Goal: Task Accomplishment & Management: Use online tool/utility

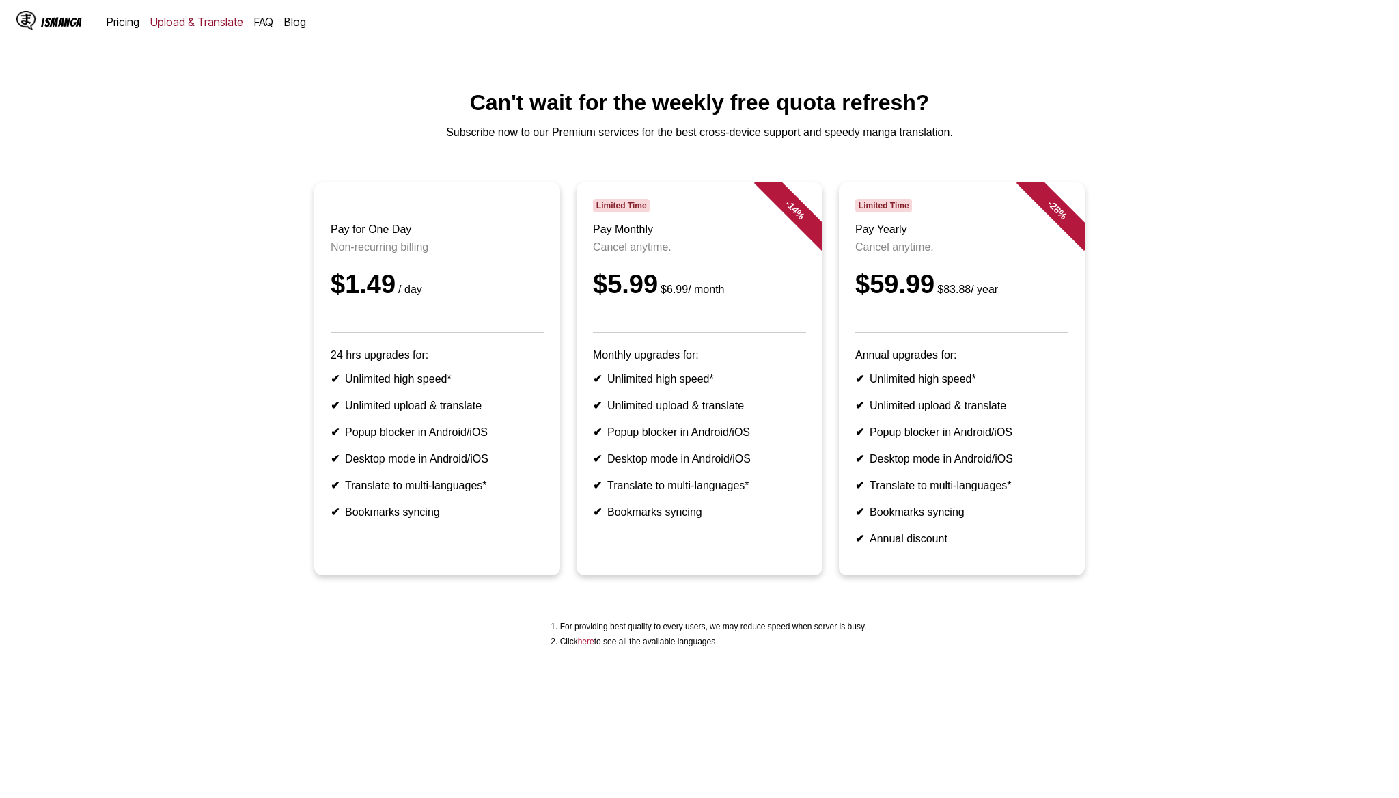
click at [209, 27] on link "Upload & Translate" at bounding box center [196, 22] width 93 height 14
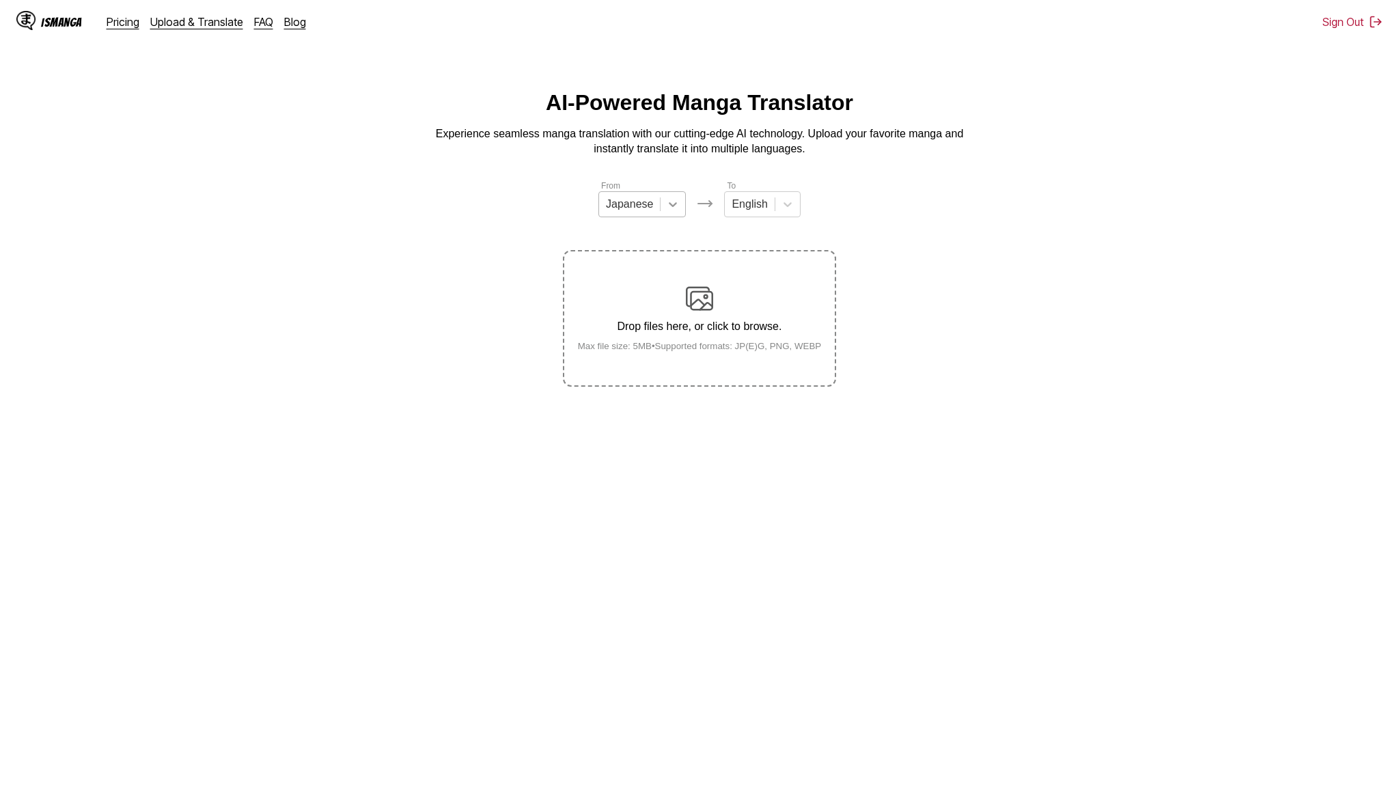
click at [666, 194] on div at bounding box center [672, 204] width 25 height 25
click at [613, 301] on div "English" at bounding box center [641, 306] width 87 height 23
click at [744, 209] on div at bounding box center [744, 204] width 36 height 15
click at [756, 343] on div "Indonesian" at bounding box center [756, 352] width 76 height 23
click at [685, 326] on div "Drop files here, or click to browse. Max file size: 5MB • Supported formats: JP…" at bounding box center [700, 318] width 266 height 66
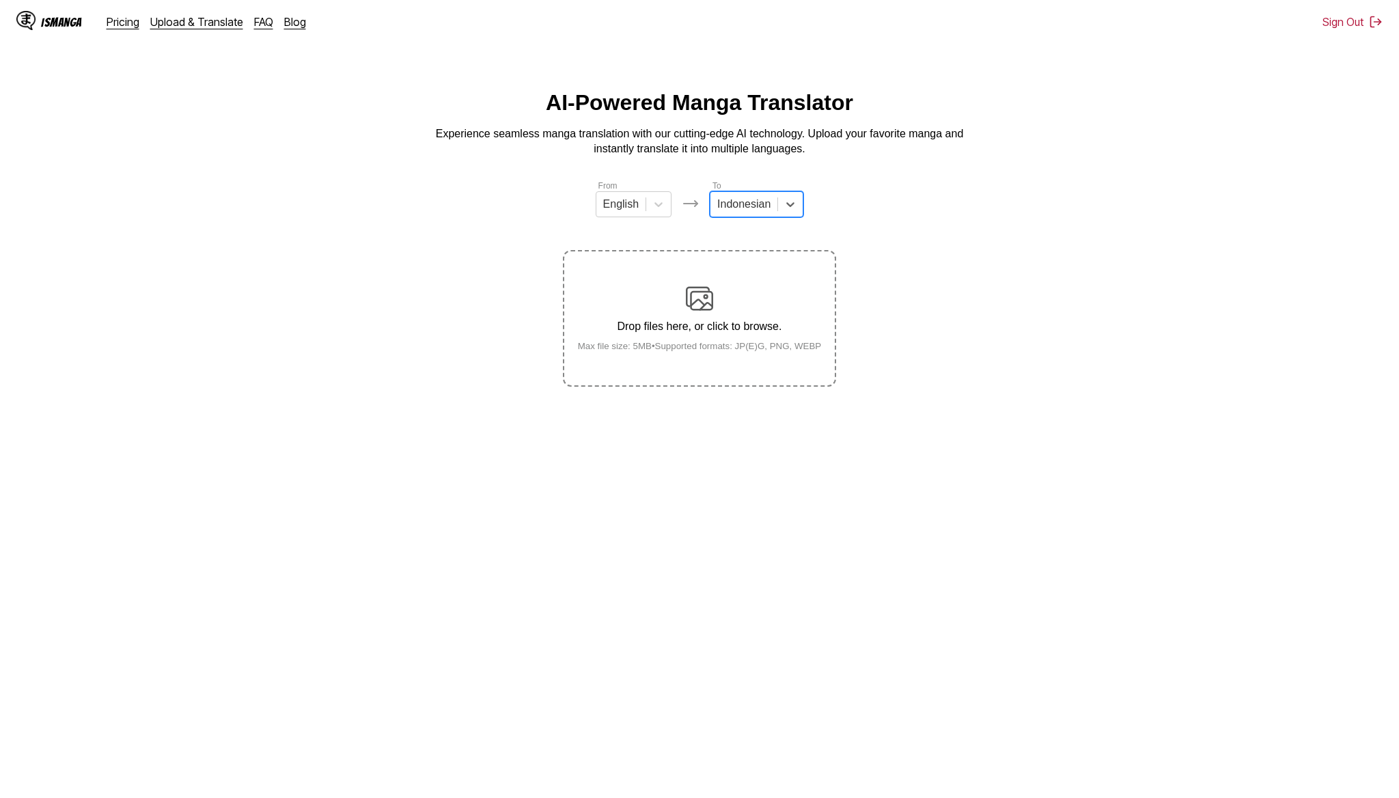
click at [0, 0] on input "Drop files here, or click to browse. Max file size: 5MB • Supported formats: JP…" at bounding box center [0, 0] width 0 height 0
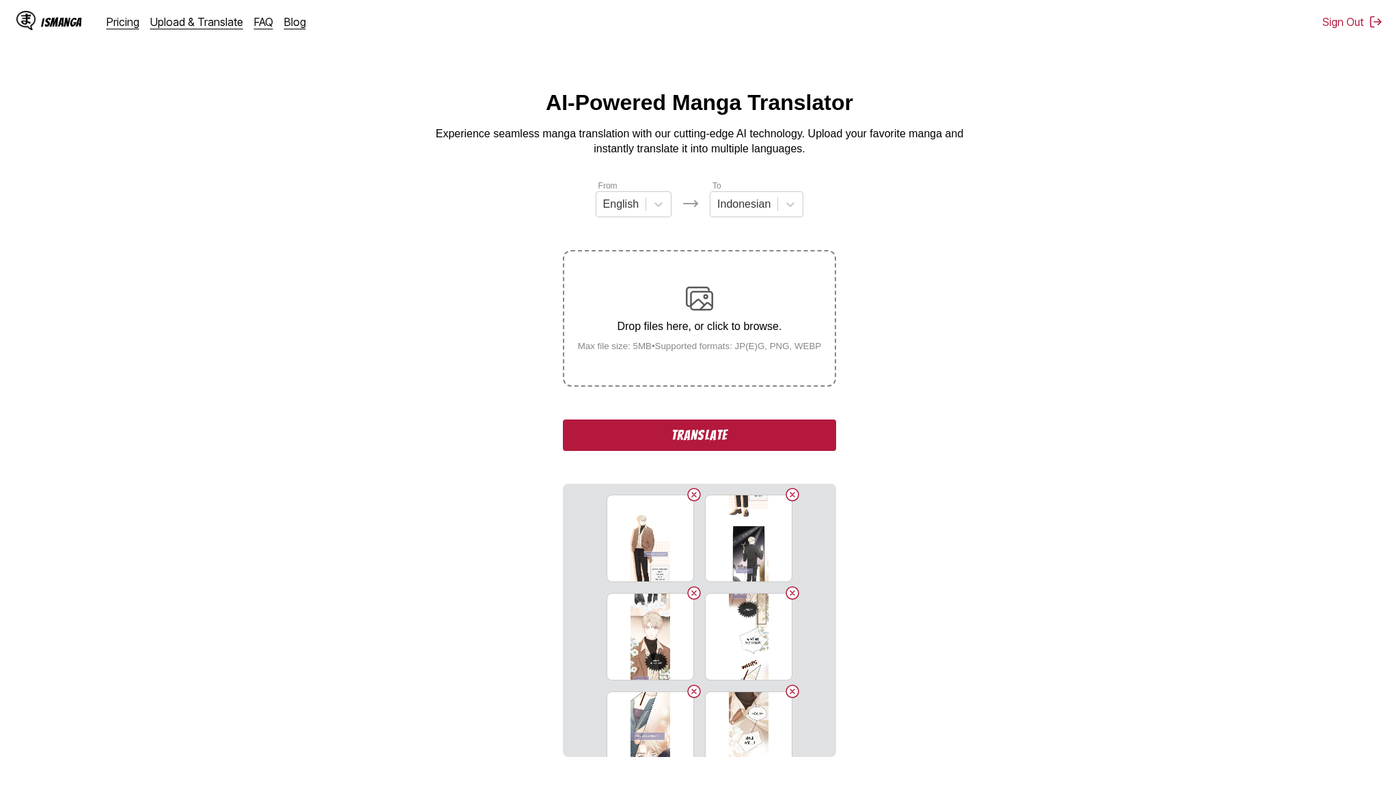
click at [798, 451] on button "Translate" at bounding box center [699, 434] width 273 height 31
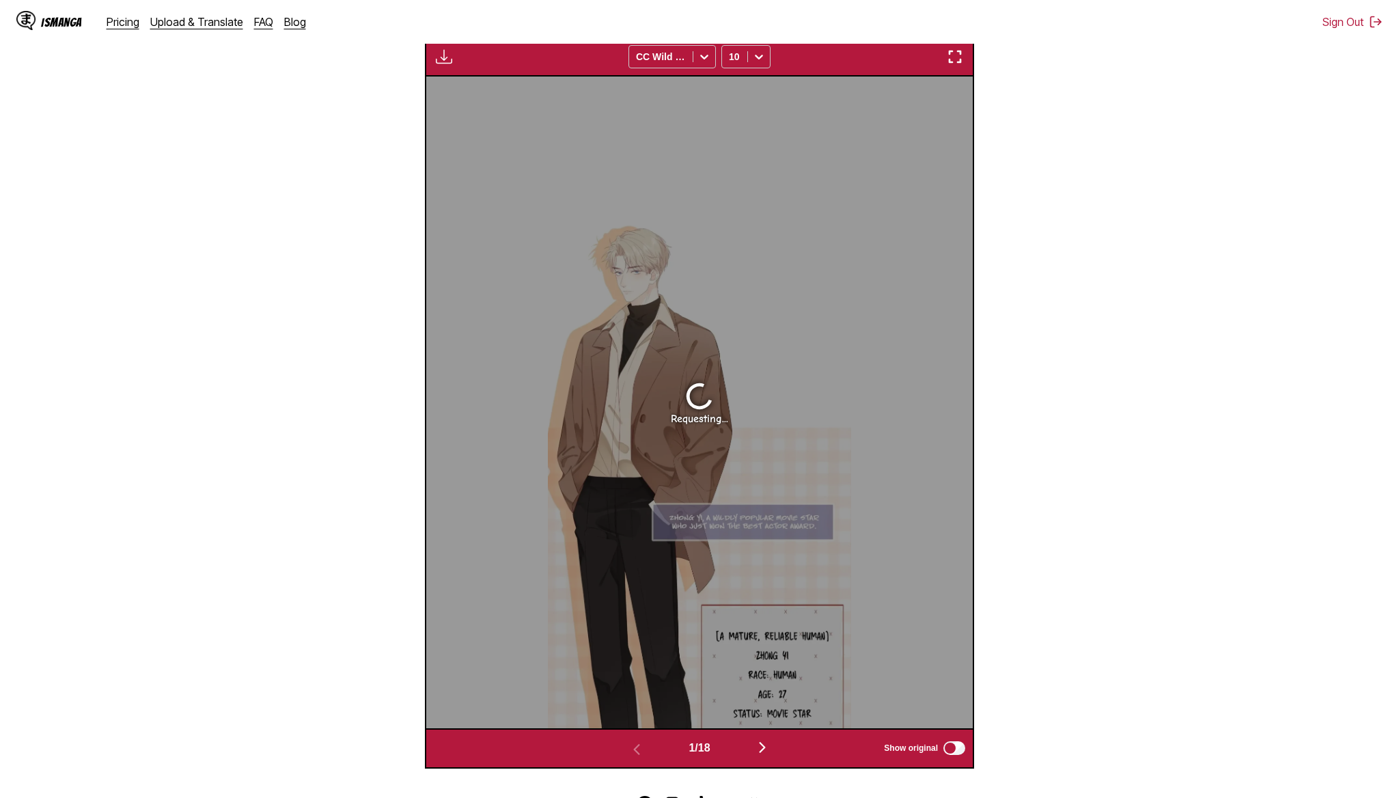
scroll to position [548, 0]
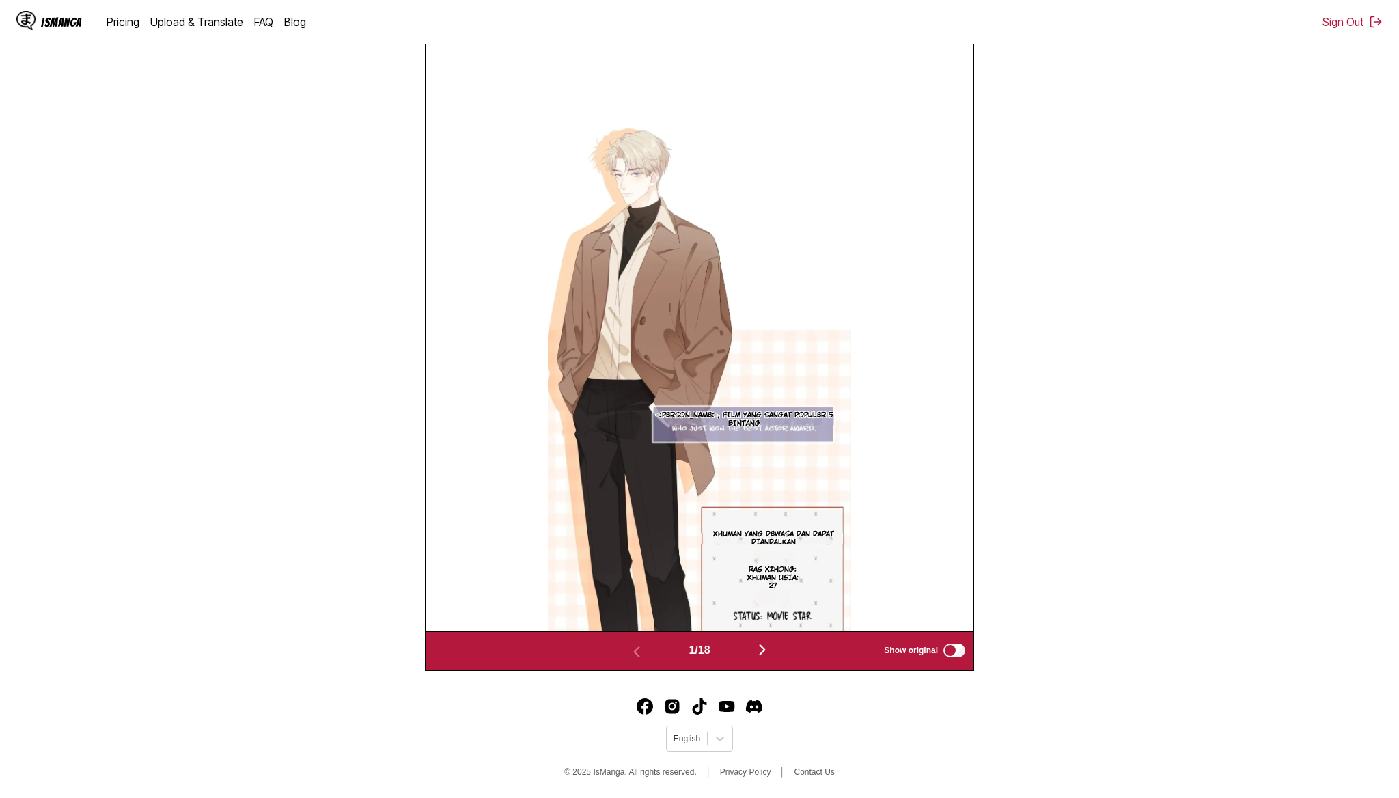
click at [774, 574] on p "RAS XZHONG: XHUMAN USIA: 27" at bounding box center [772, 578] width 63 height 30
click at [737, 600] on img at bounding box center [700, 304] width 304 height 651
click at [841, 556] on icon "close-tooltip" at bounding box center [841, 555] width 10 height 10
click at [768, 619] on img at bounding box center [700, 304] width 304 height 651
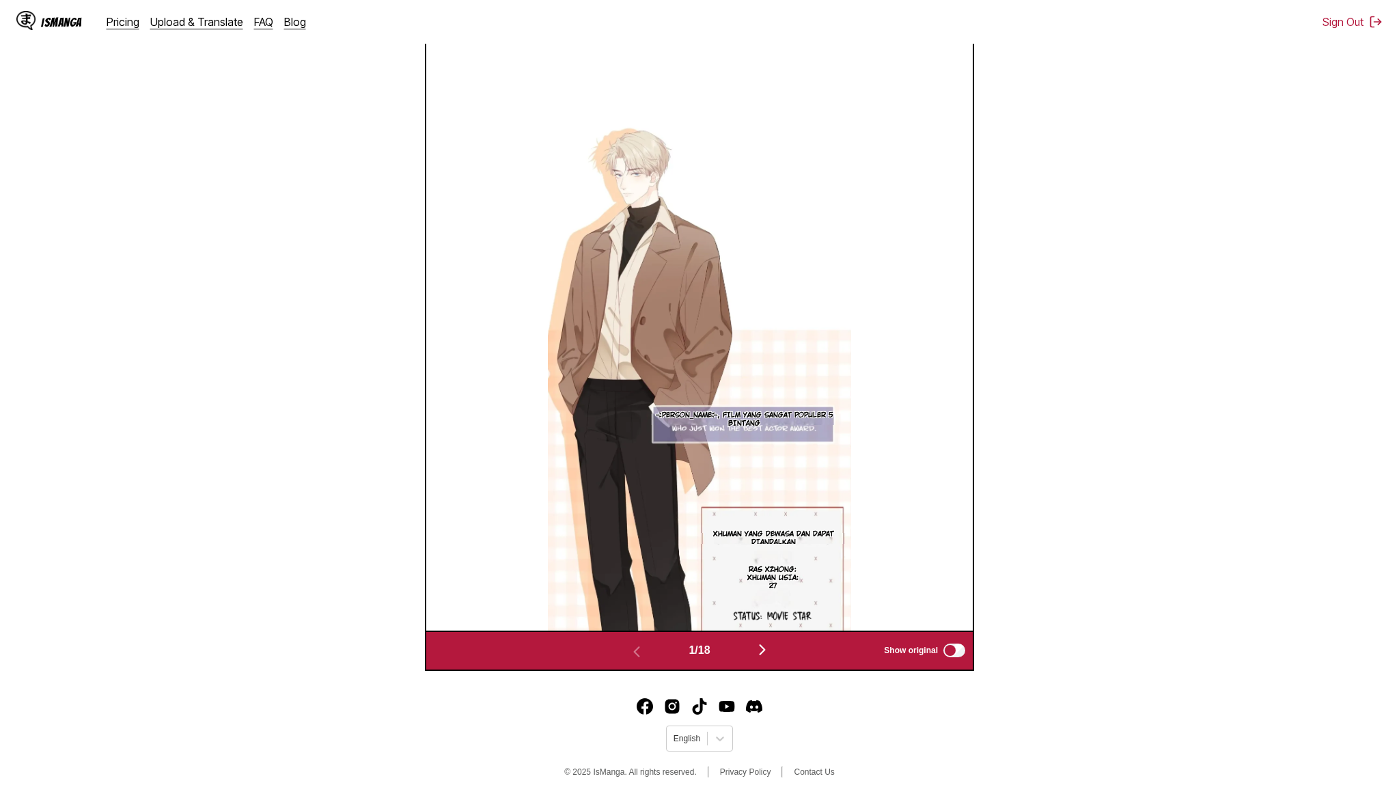
click at [770, 638] on div "1 / 18 Show original" at bounding box center [699, 650] width 549 height 40
click at [759, 654] on img "button" at bounding box center [762, 649] width 16 height 16
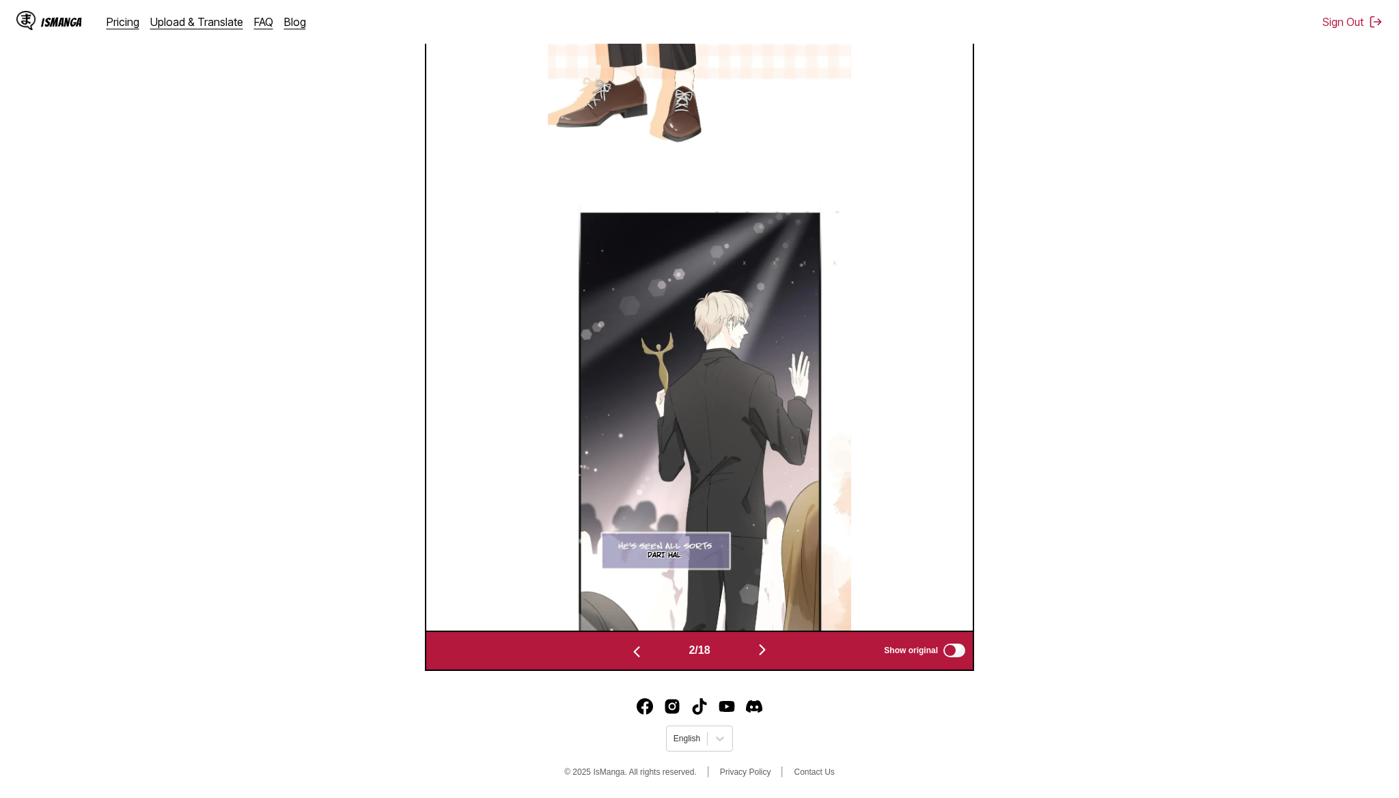
click at [762, 649] on img "button" at bounding box center [762, 649] width 16 height 16
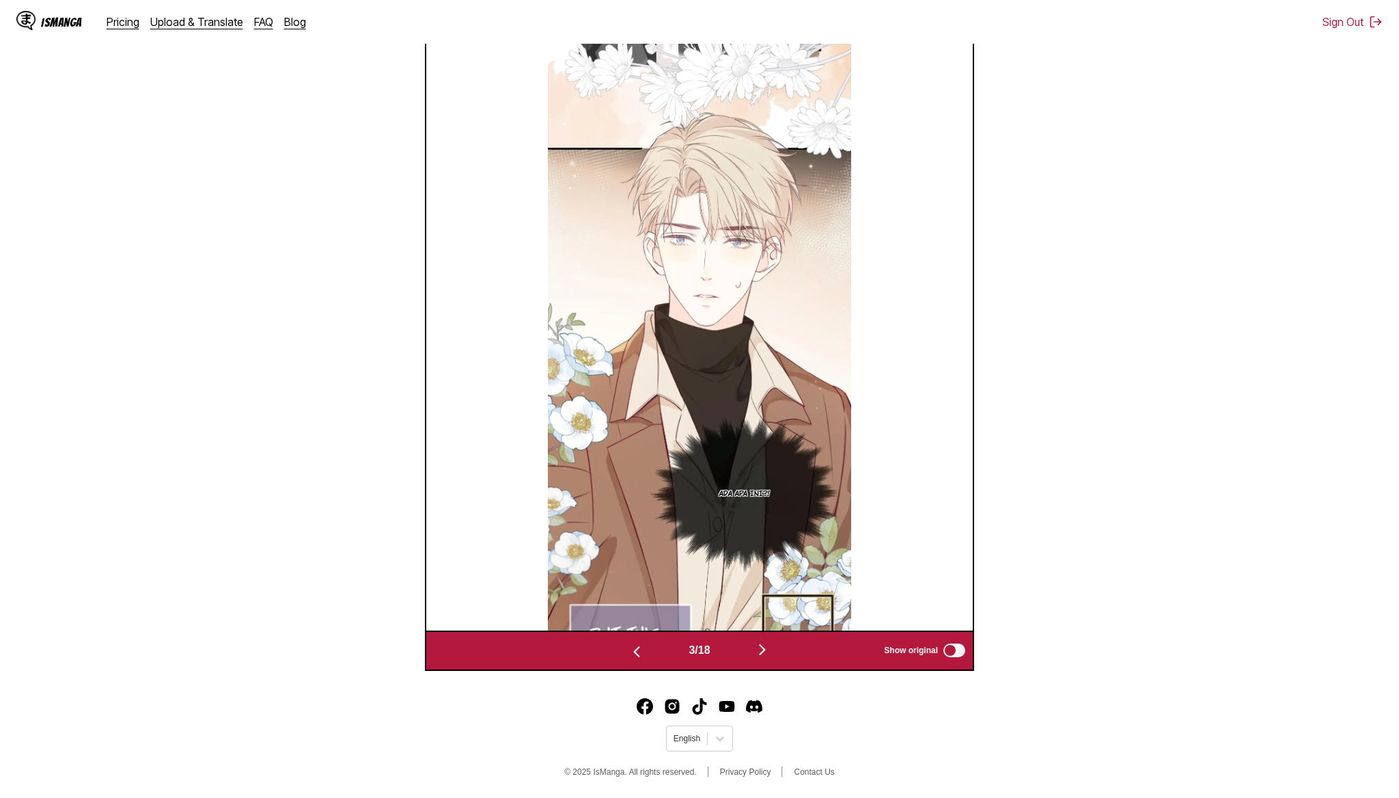
click at [761, 646] on img "button" at bounding box center [762, 649] width 16 height 16
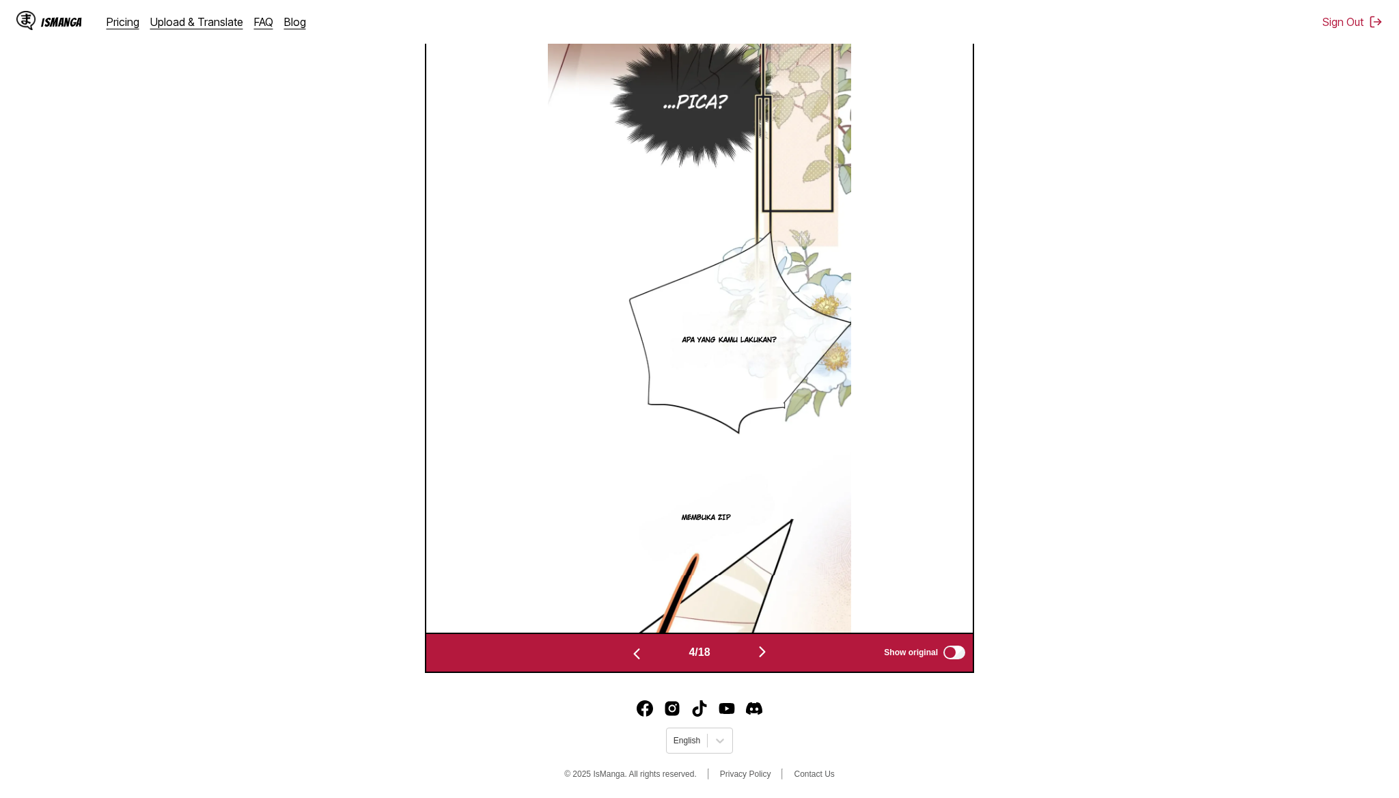
click at [761, 632] on img at bounding box center [700, 306] width 304 height 651
click at [763, 660] on img "button" at bounding box center [762, 651] width 16 height 16
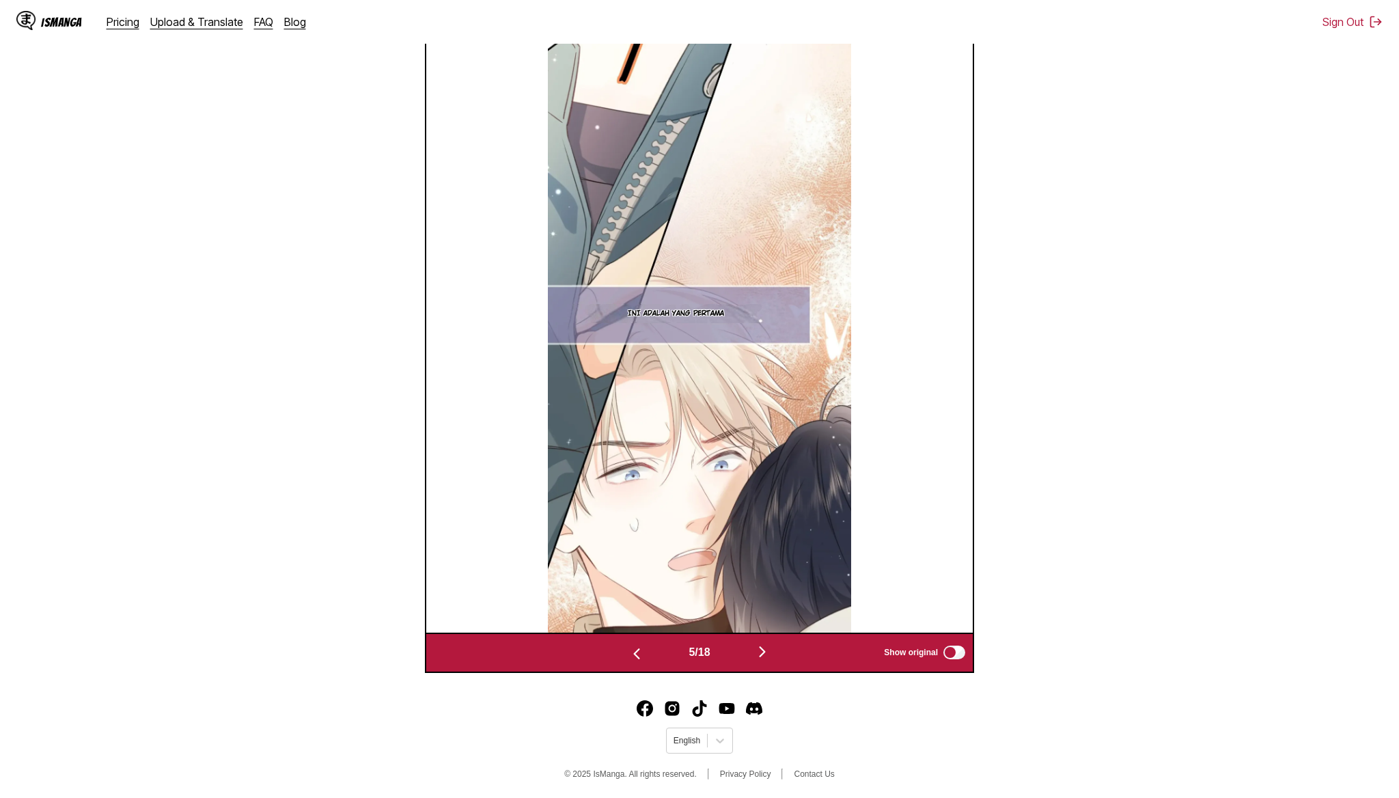
click at [763, 660] on img "button" at bounding box center [762, 651] width 16 height 16
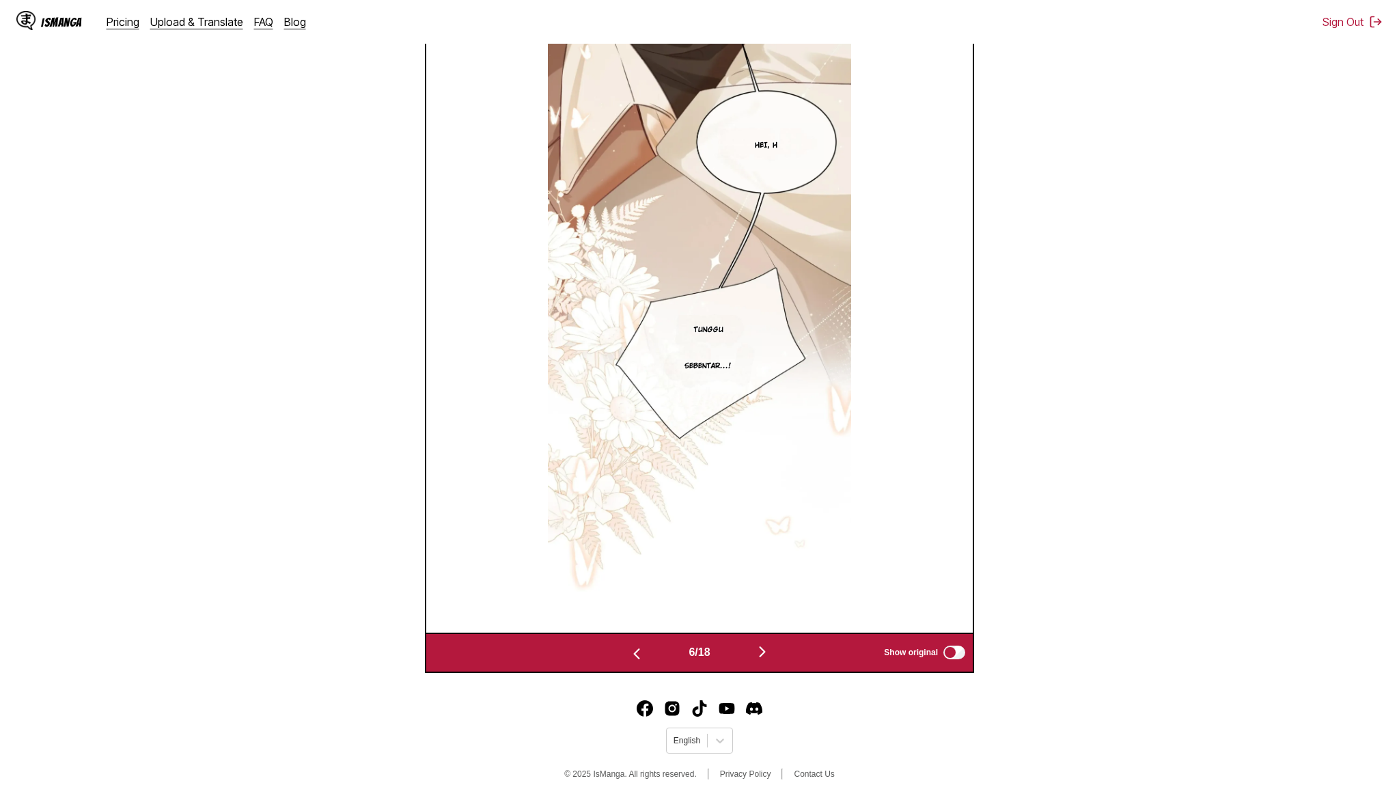
click at [763, 660] on img "button" at bounding box center [762, 651] width 16 height 16
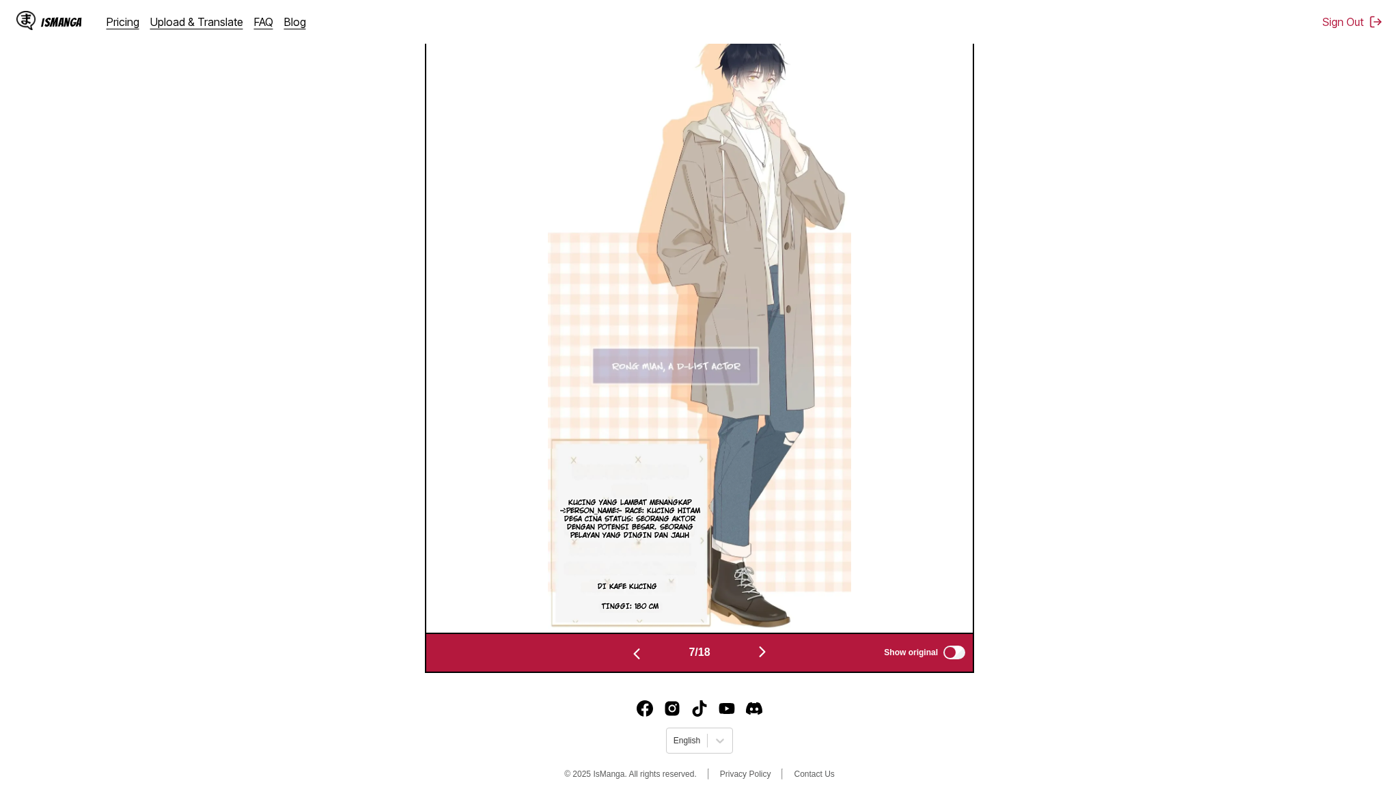
click at [763, 660] on img "button" at bounding box center [762, 651] width 16 height 16
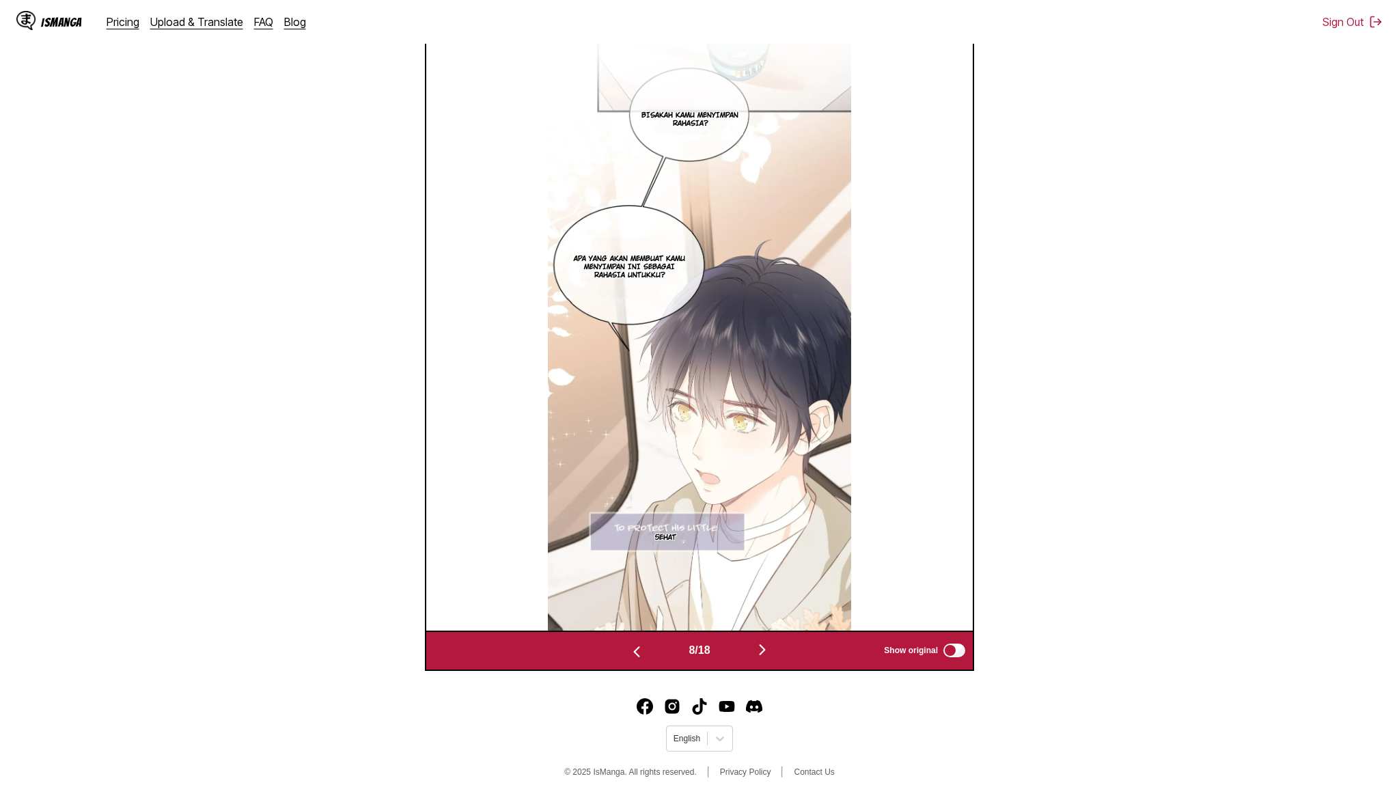
scroll to position [479, 0]
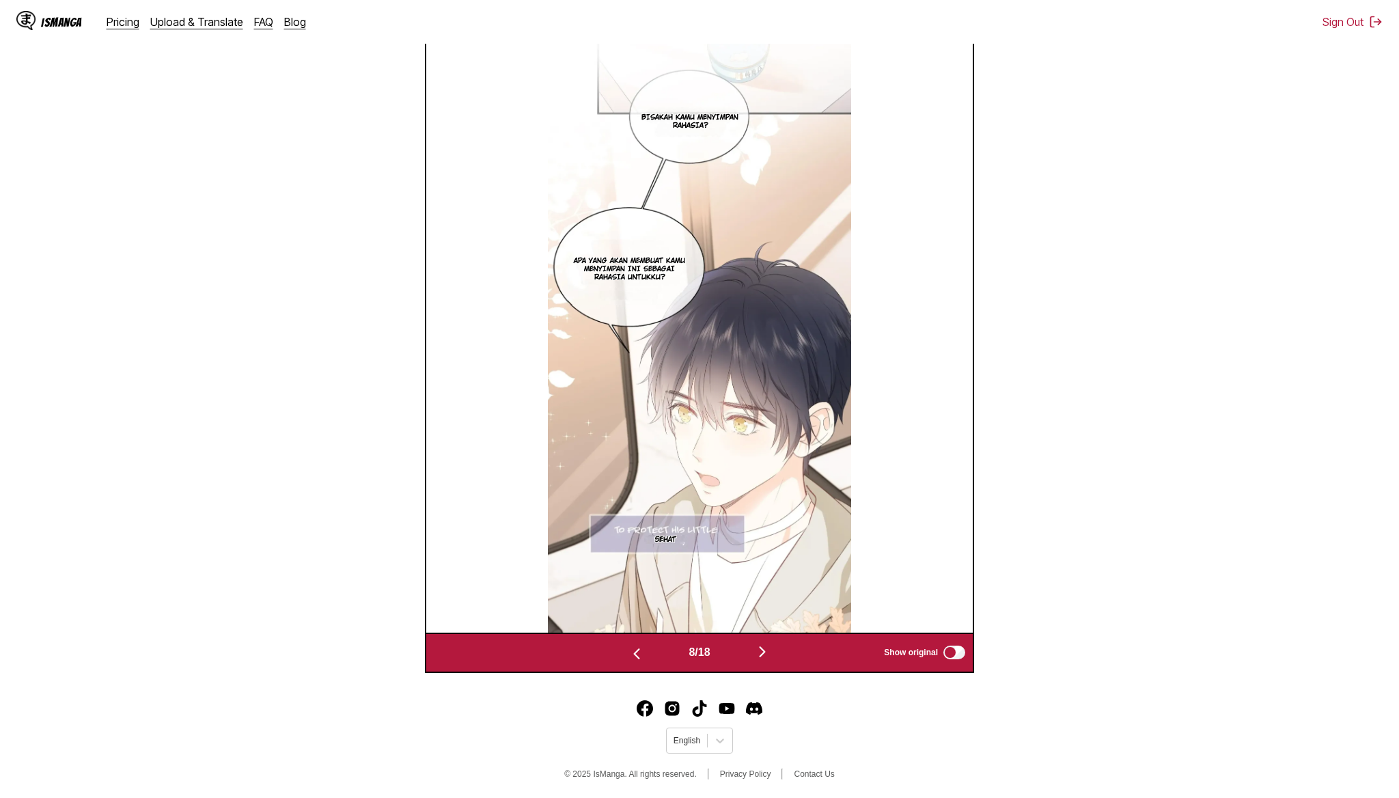
click at [763, 660] on img "button" at bounding box center [762, 651] width 16 height 16
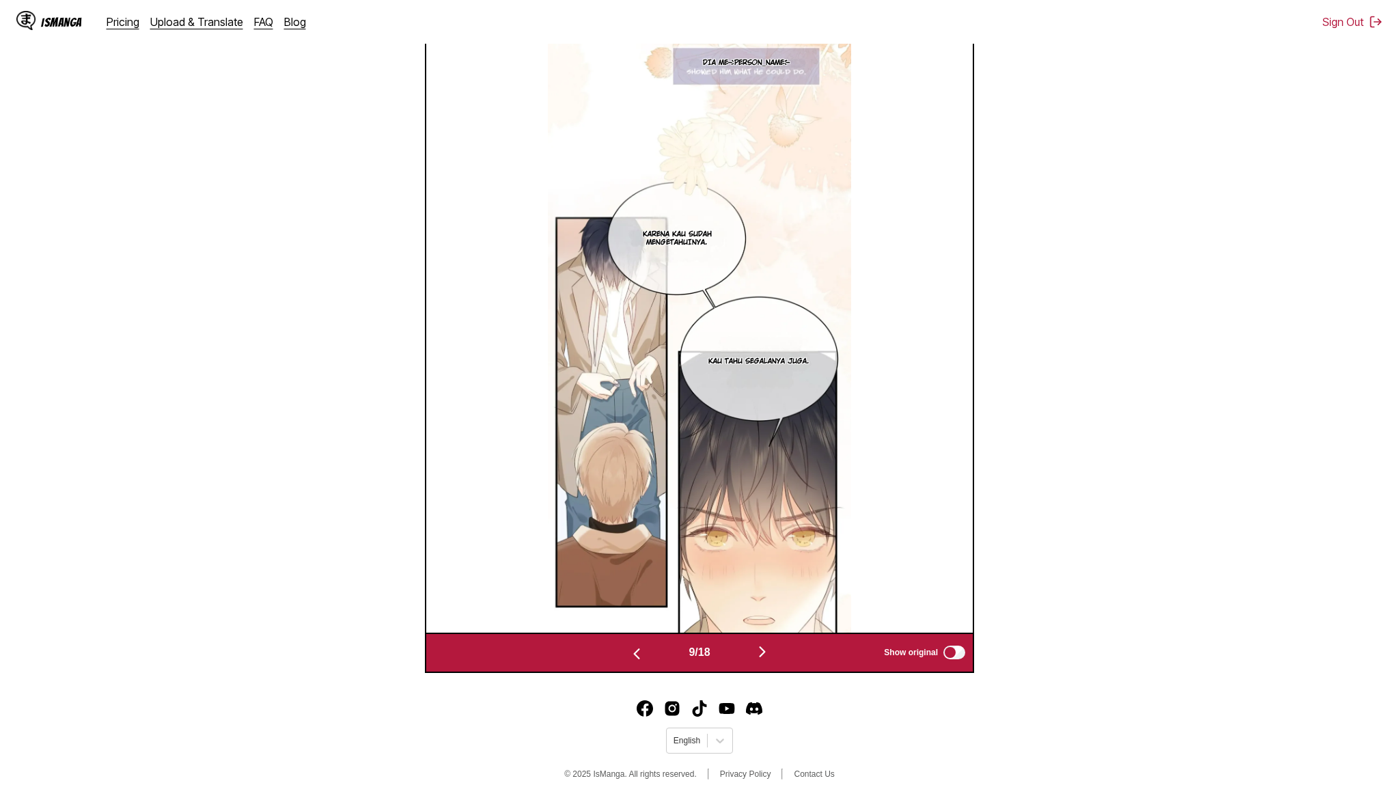
click at [763, 660] on img "button" at bounding box center [762, 651] width 16 height 16
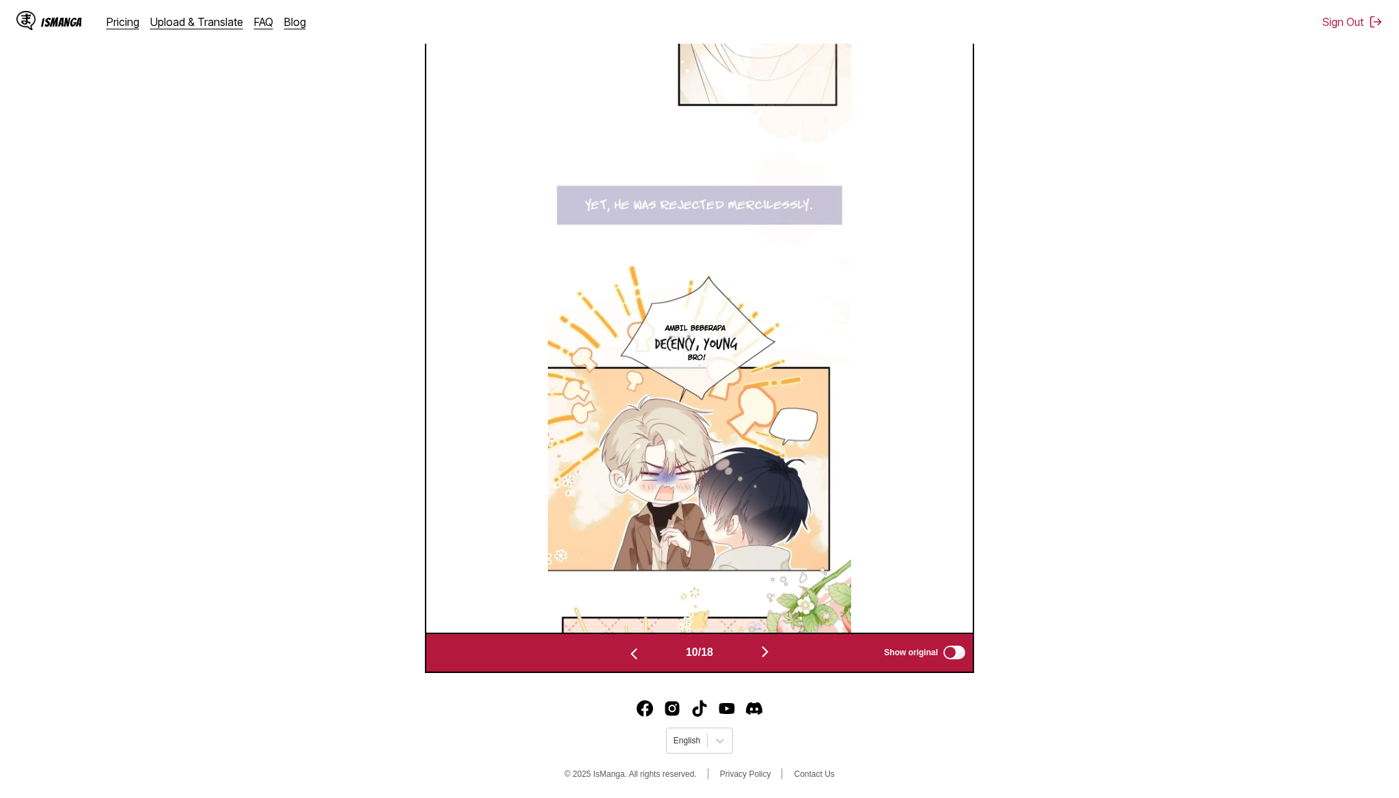
click at [763, 660] on img "button" at bounding box center [765, 651] width 16 height 16
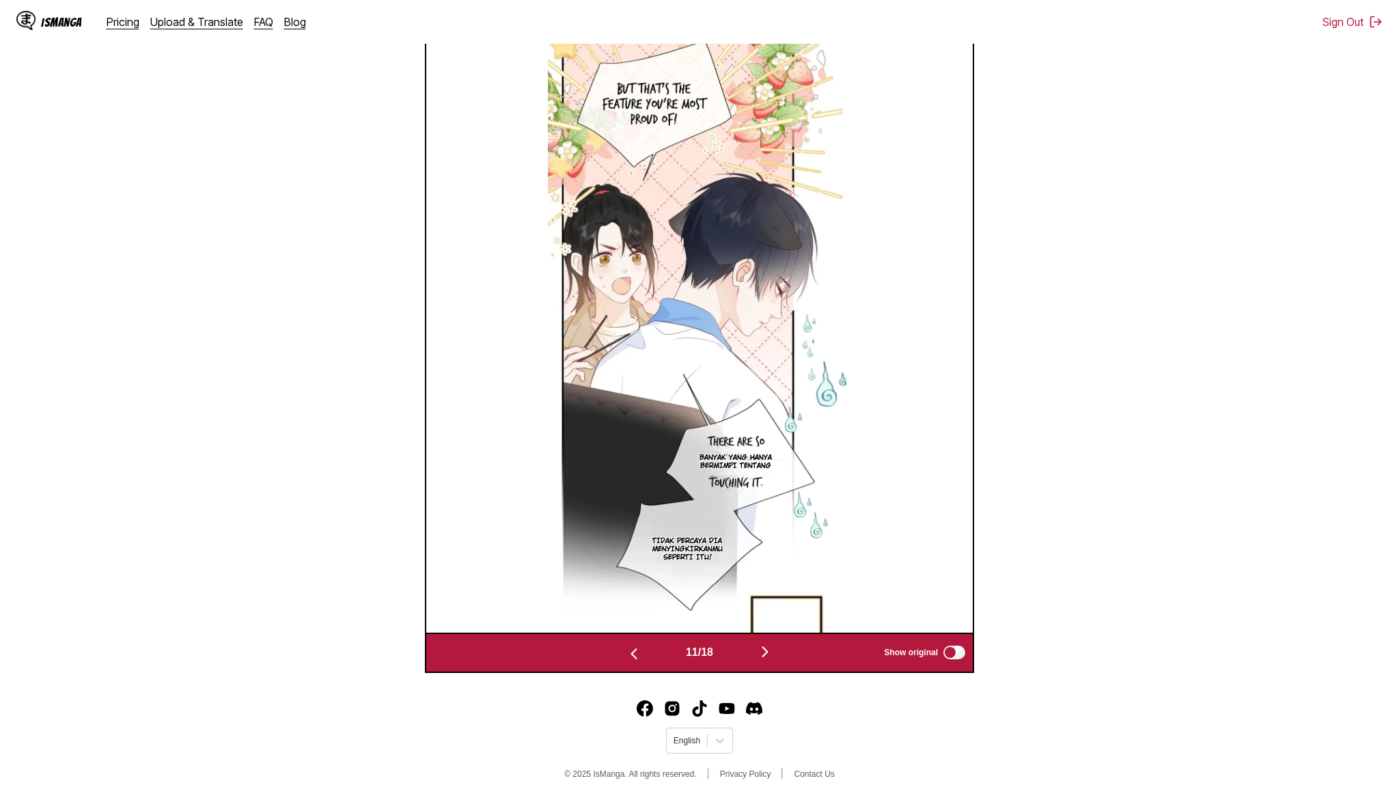
click at [763, 660] on img "button" at bounding box center [765, 651] width 16 height 16
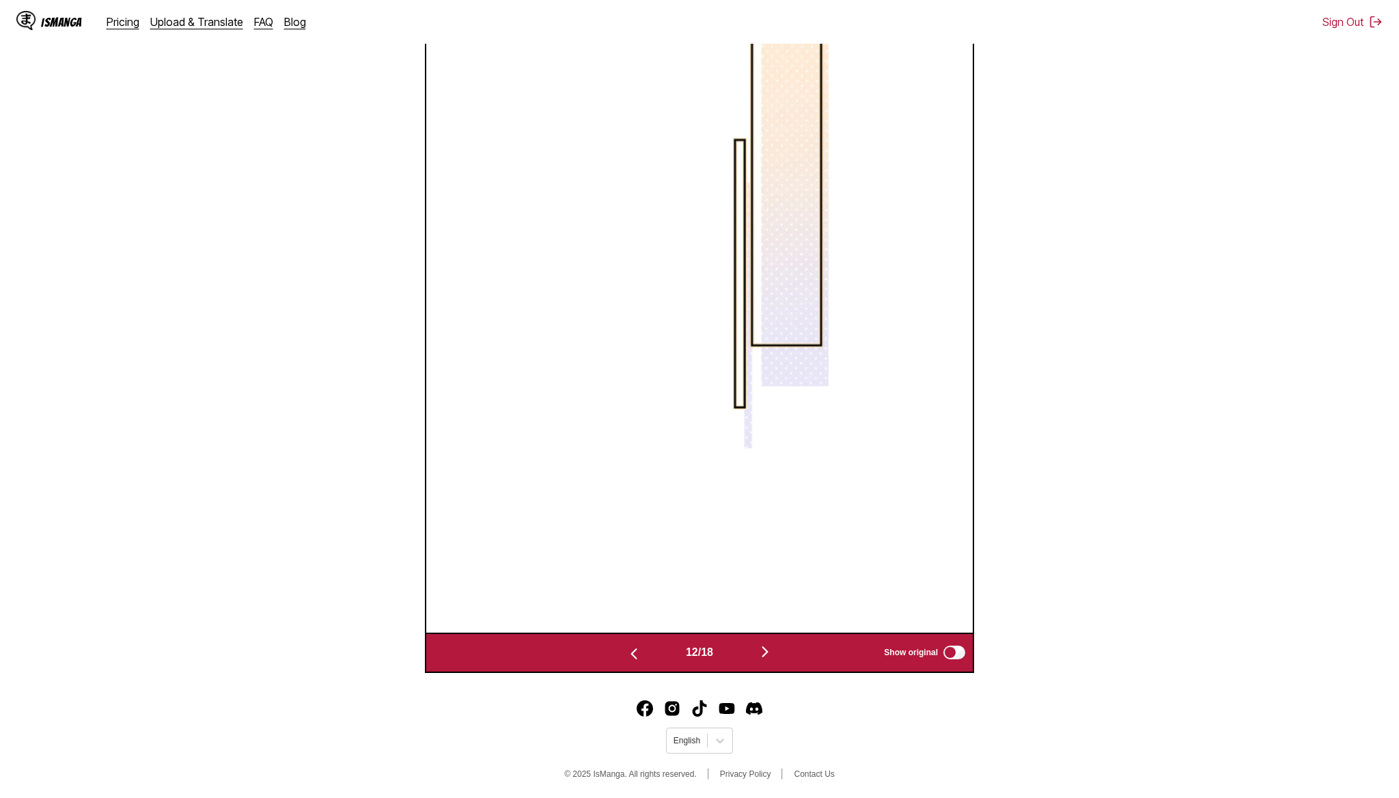
click at [763, 660] on img "button" at bounding box center [765, 651] width 16 height 16
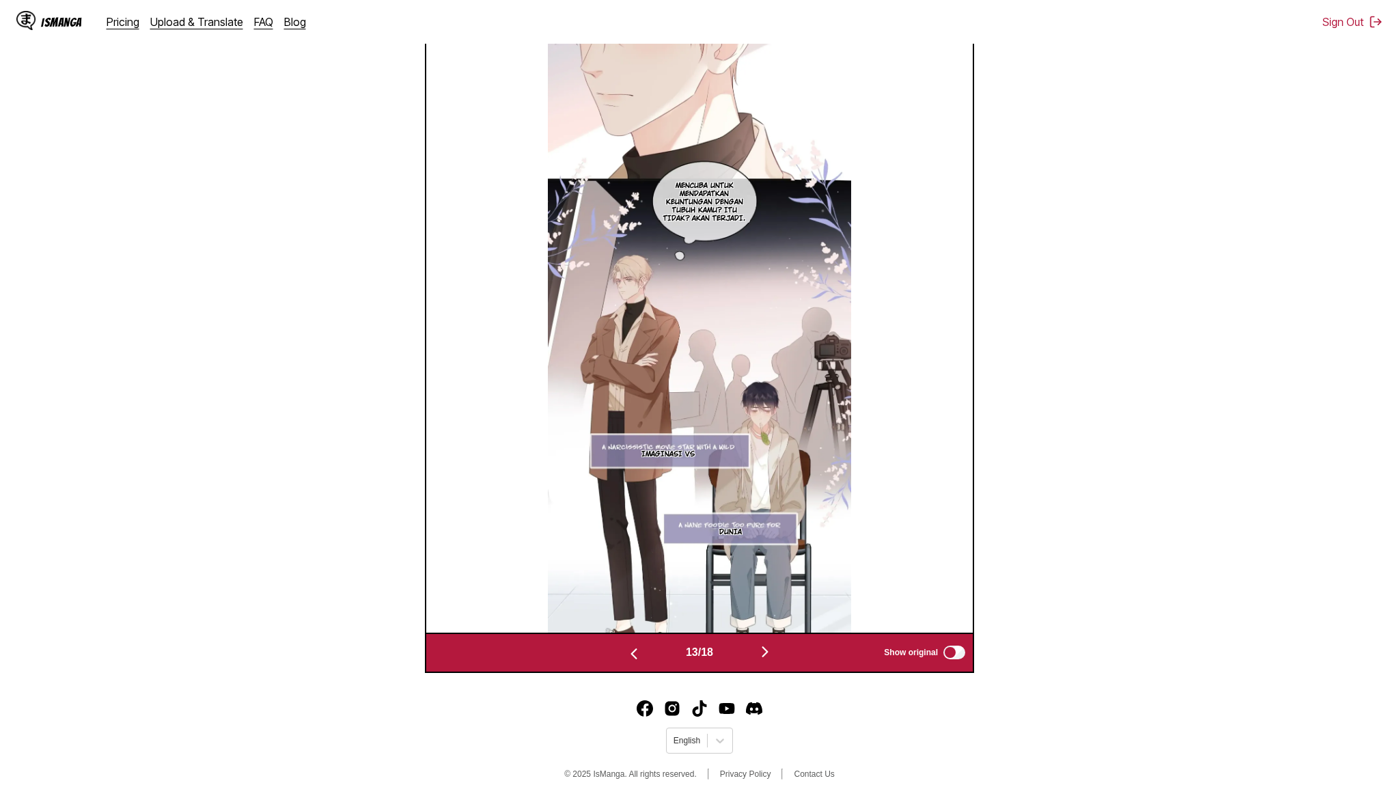
click at [763, 660] on img "button" at bounding box center [765, 651] width 16 height 16
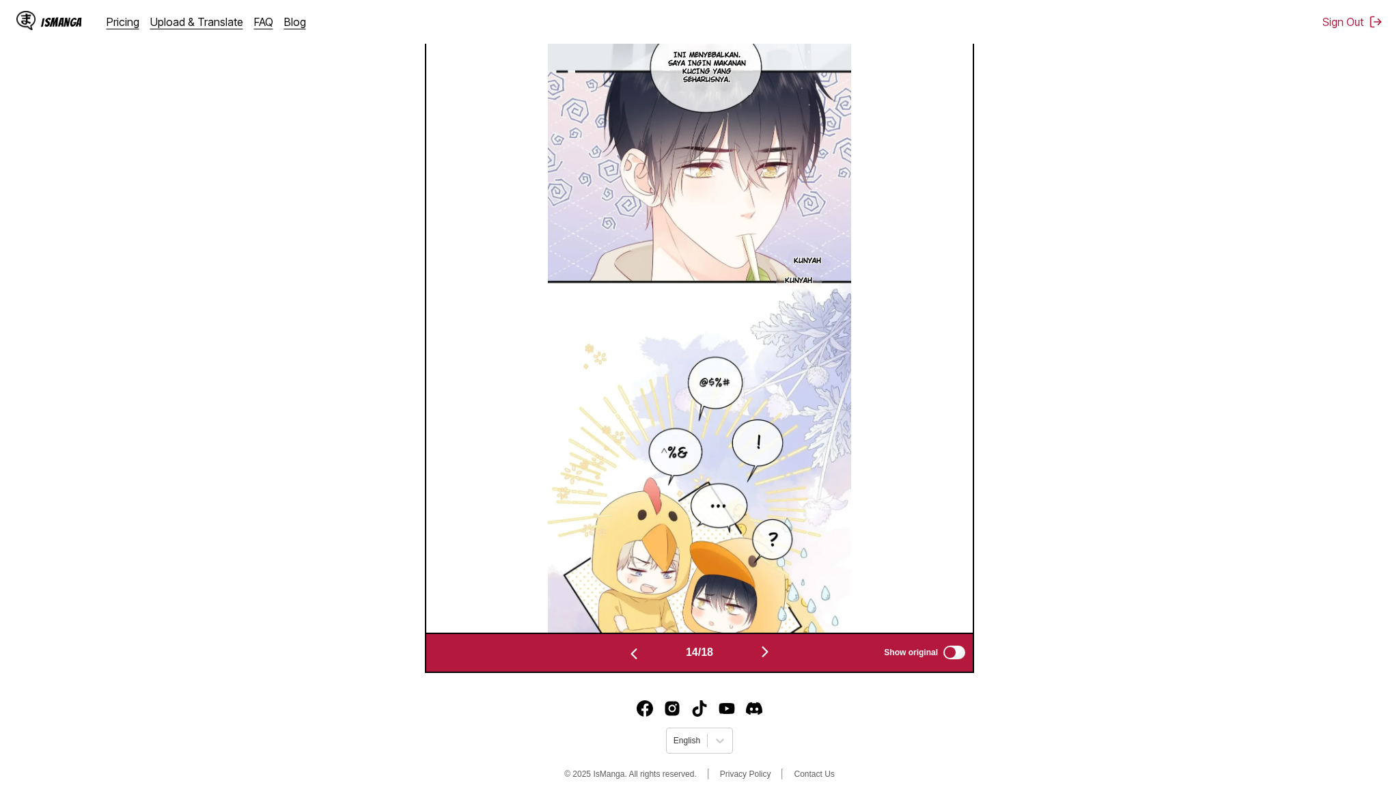
click at [763, 660] on img "button" at bounding box center [765, 651] width 16 height 16
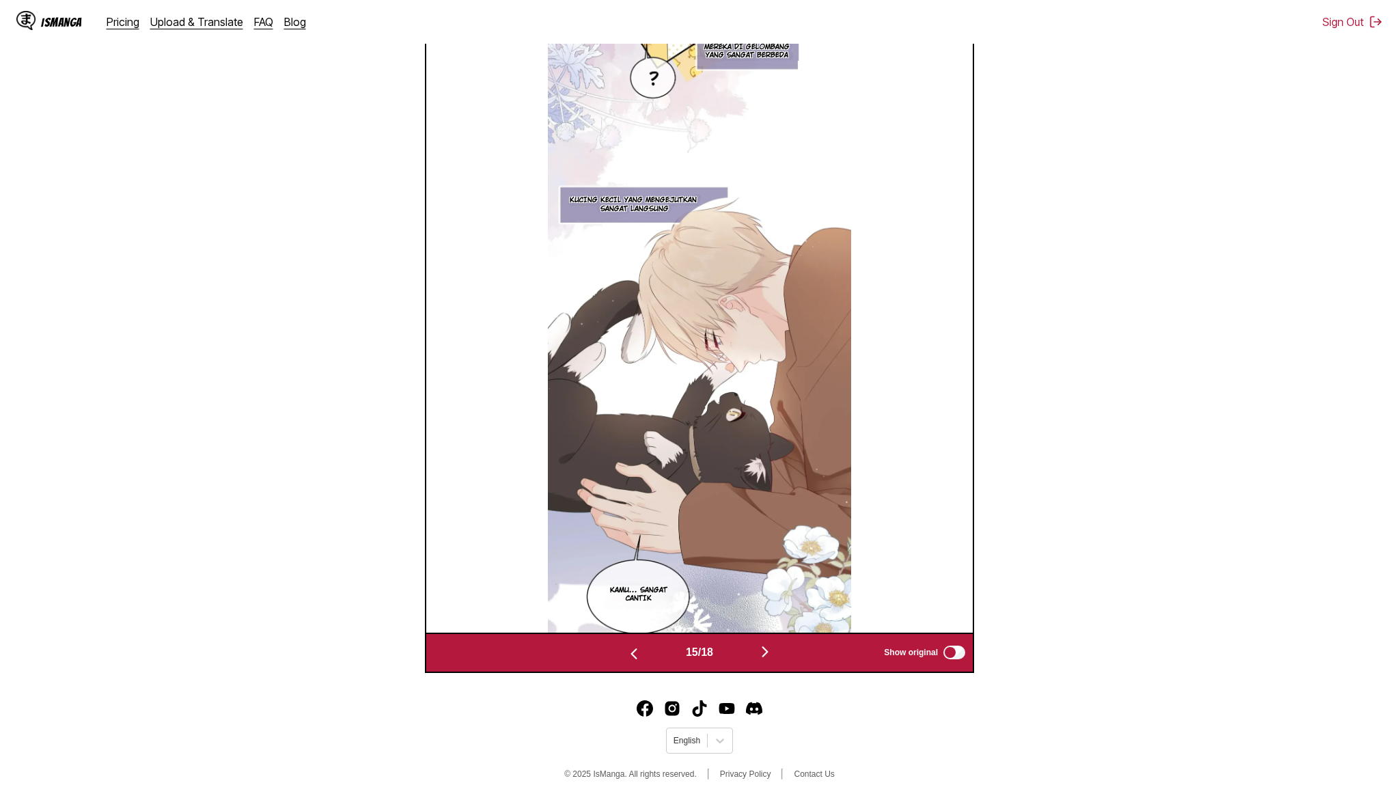
click at [763, 660] on img "button" at bounding box center [765, 651] width 16 height 16
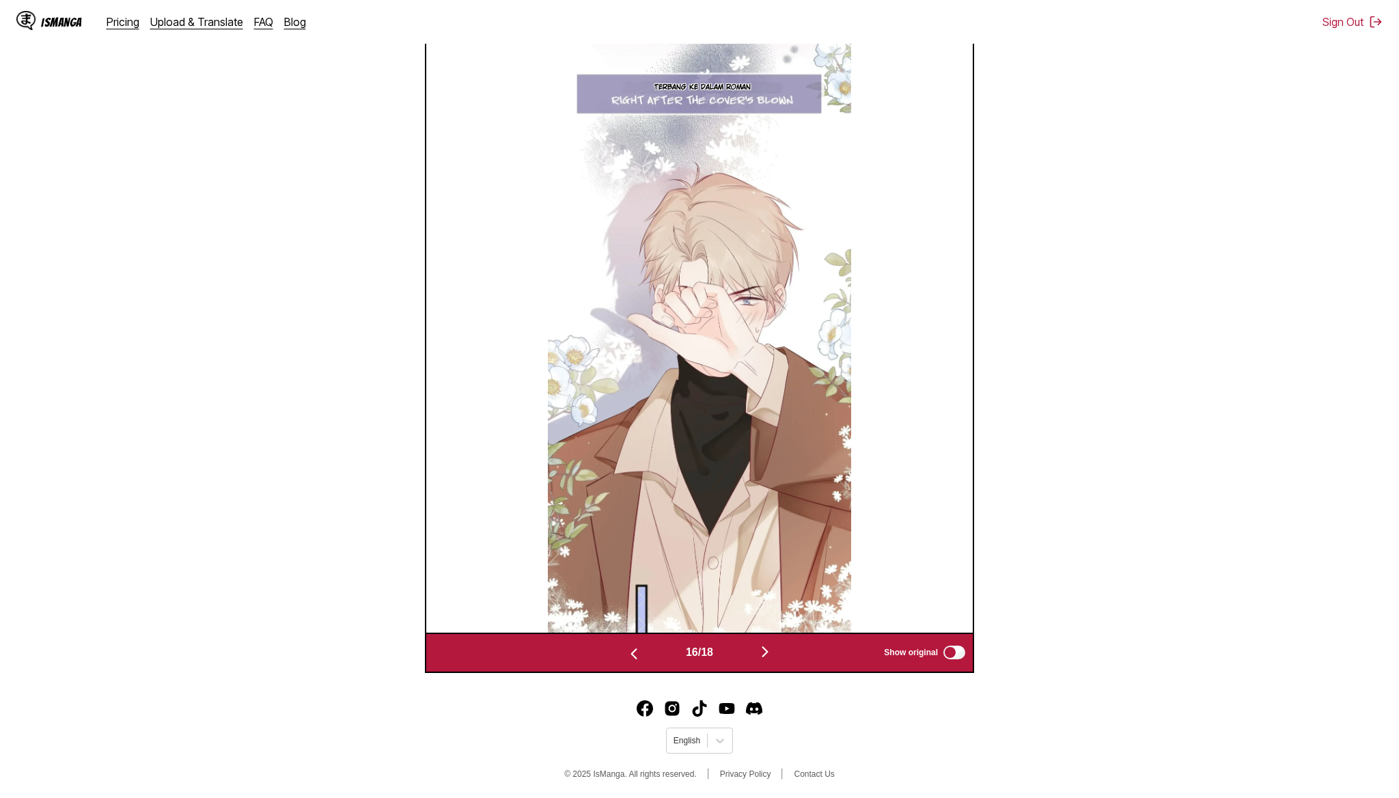
click at [763, 660] on img "button" at bounding box center [765, 651] width 16 height 16
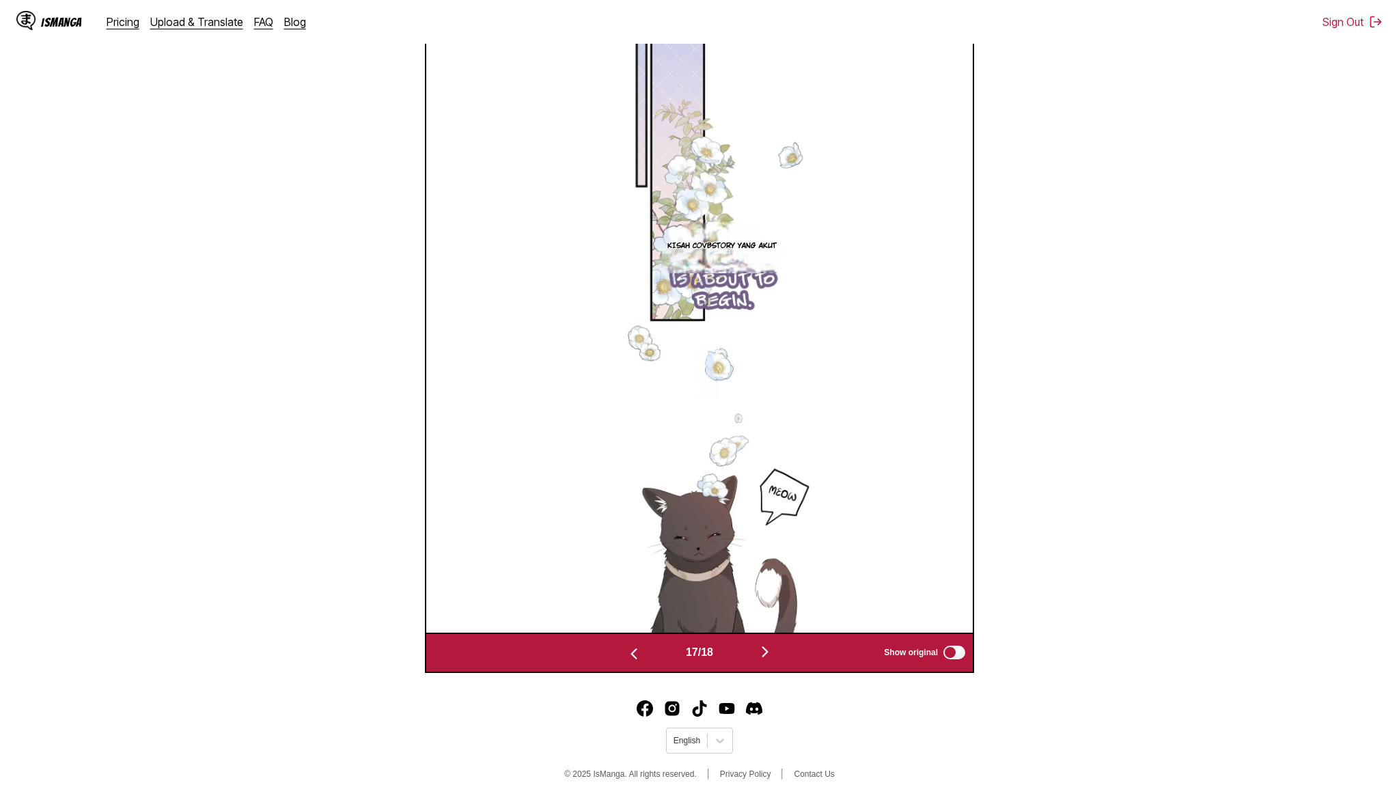
click at [763, 660] on img "button" at bounding box center [765, 651] width 16 height 16
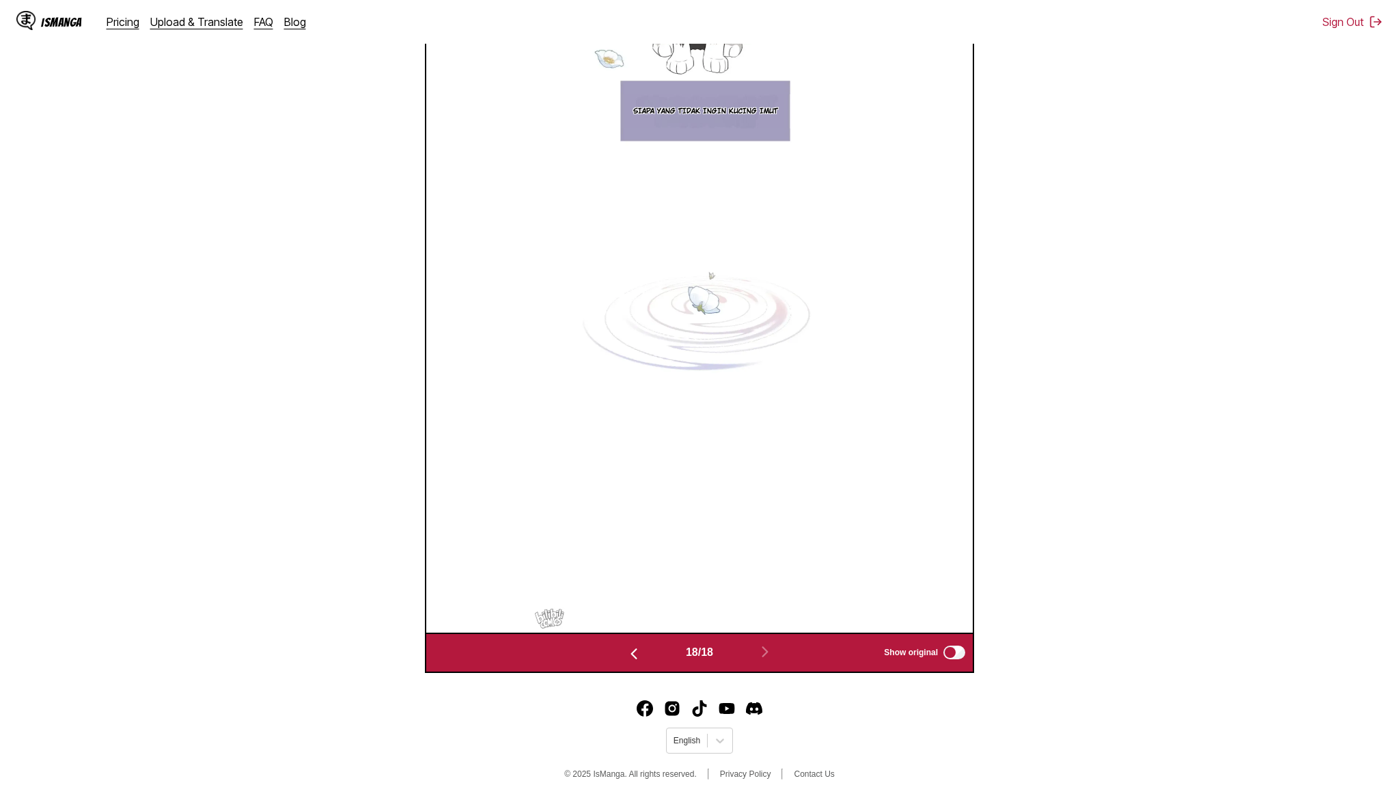
click at [62, 23] on div "IsManga" at bounding box center [61, 22] width 41 height 13
